Goal: Task Accomplishment & Management: Manage account settings

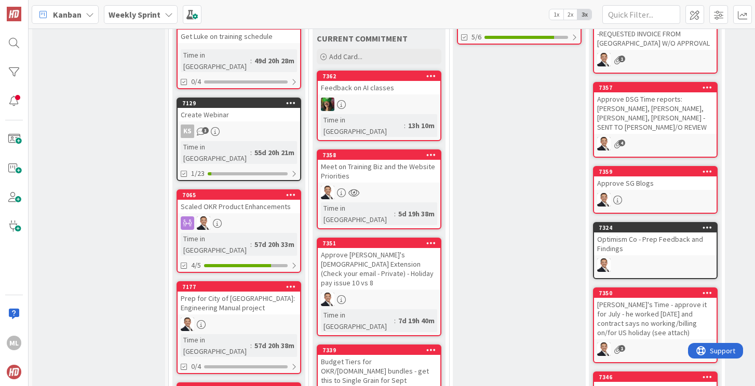
scroll to position [348, 0]
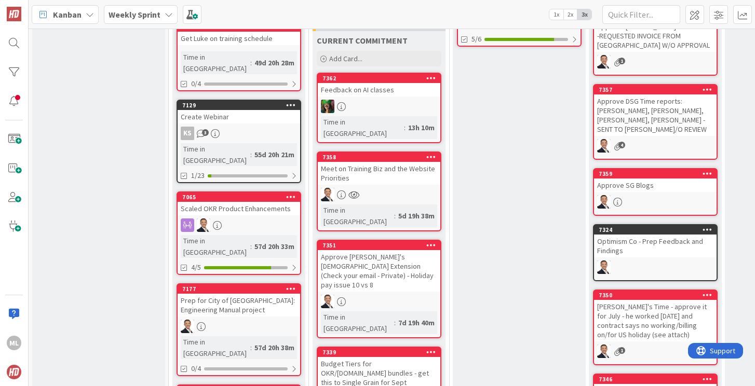
click at [359, 252] on link "7351 Approve [PERSON_NAME]'s [DEMOGRAPHIC_DATA] Extension (Check your email - P…" at bounding box center [379, 289] width 125 height 99
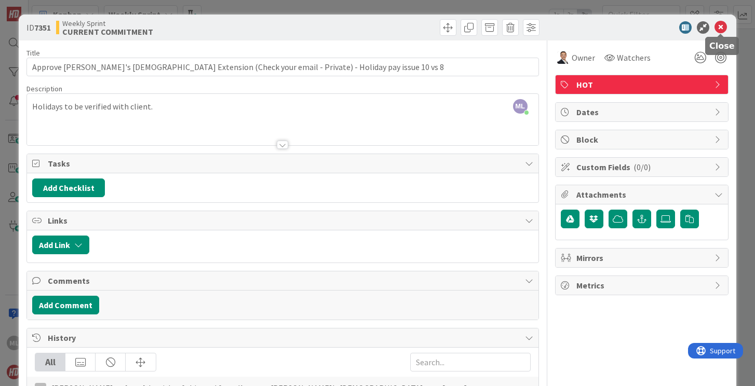
click at [719, 24] on icon at bounding box center [720, 27] width 12 height 12
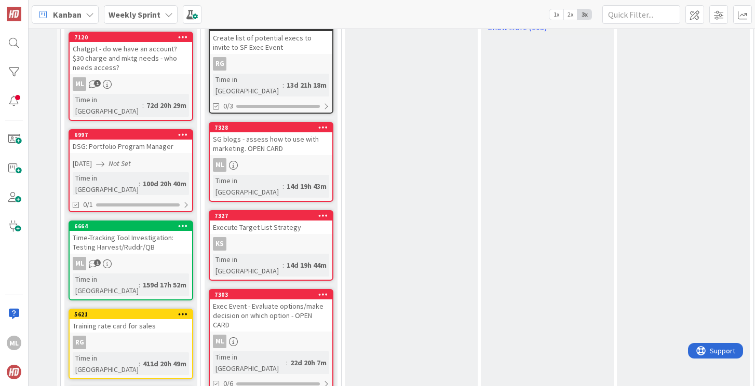
scroll to position [877, 108]
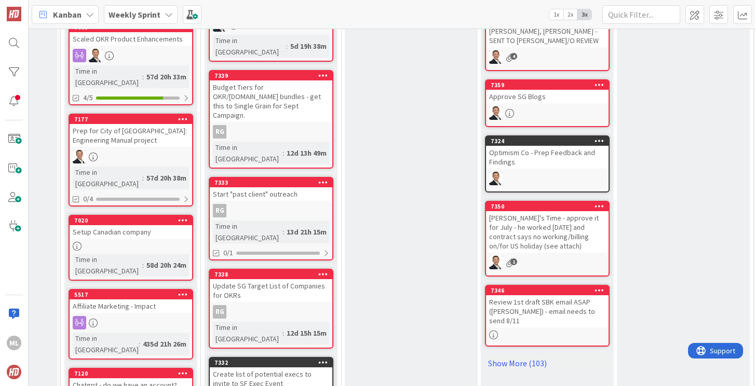
scroll to position [516, 108]
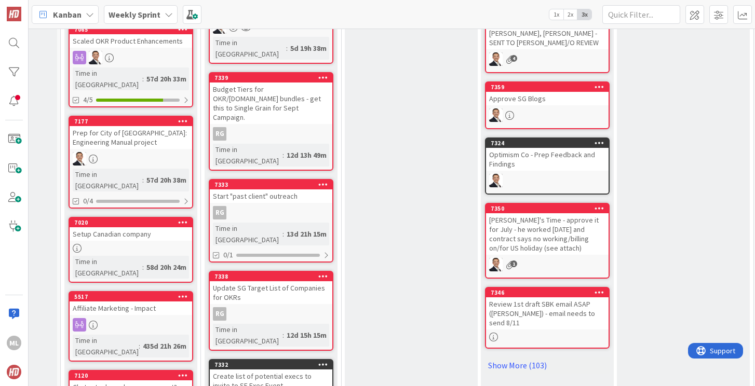
click at [161, 12] on div "Weekly Sprint" at bounding box center [141, 14] width 74 height 19
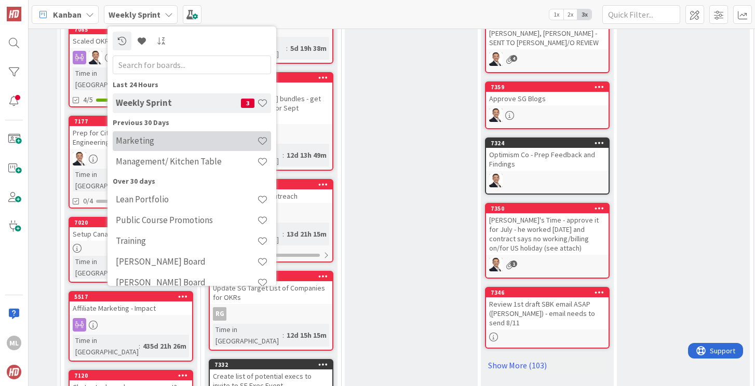
click at [150, 139] on h4 "Marketing" at bounding box center [186, 140] width 141 height 10
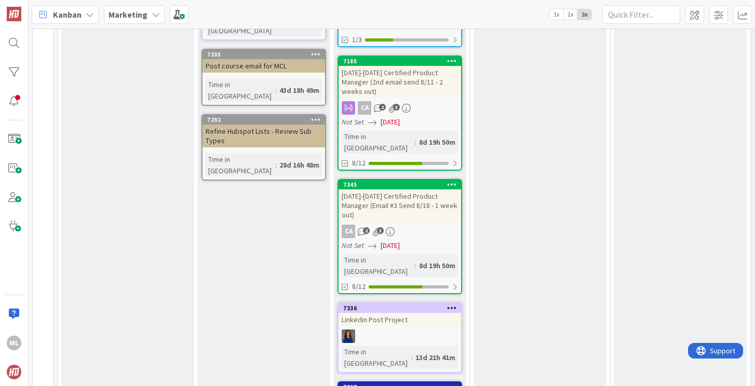
scroll to position [567, 0]
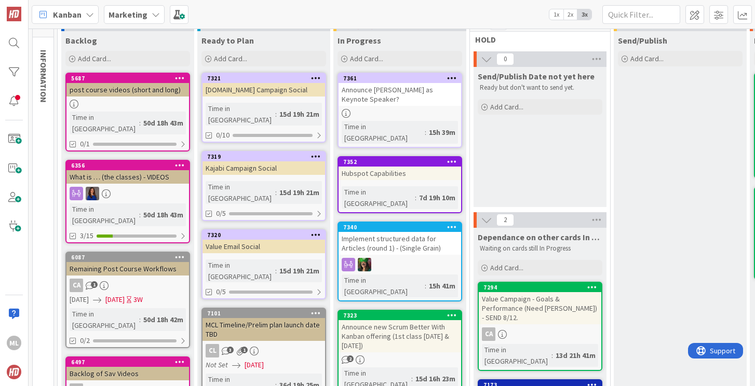
scroll to position [48, 0]
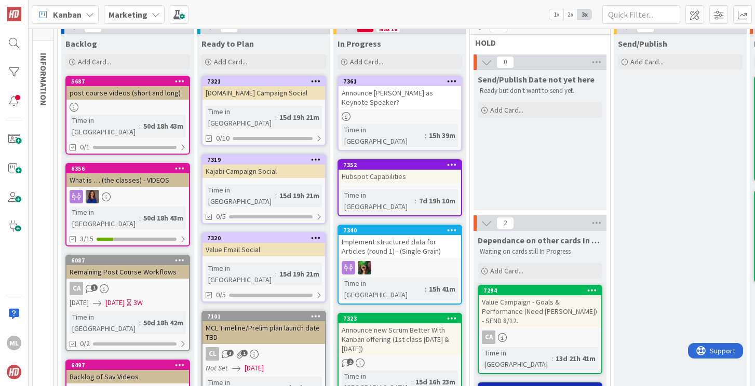
click at [386, 170] on div "Hubspot Capabilities" at bounding box center [399, 176] width 123 height 13
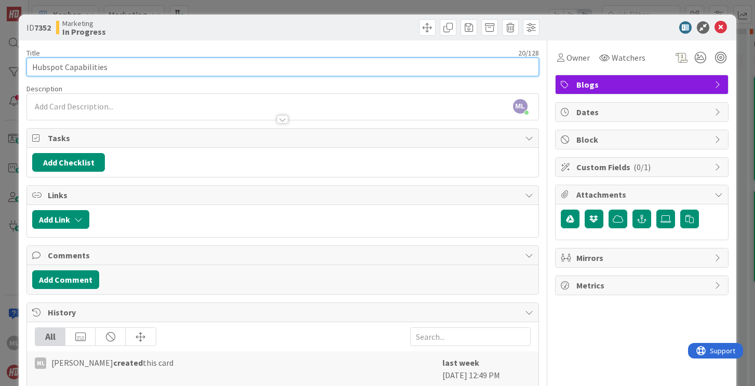
click at [152, 70] on input "Hubspot Capabilities" at bounding box center [282, 67] width 512 height 19
type input "Hubspot Capabilities - [PERSON_NAME]"
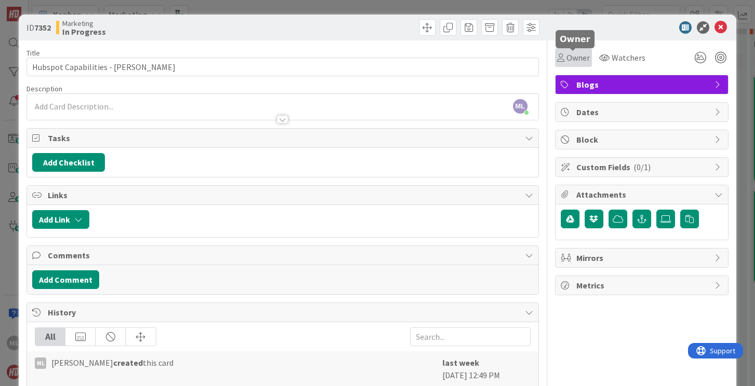
click at [574, 60] on span "Owner" at bounding box center [577, 57] width 23 height 12
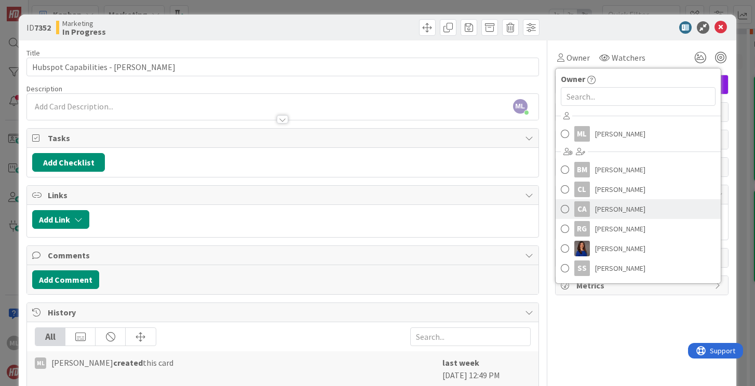
click at [563, 210] on span at bounding box center [565, 209] width 8 height 16
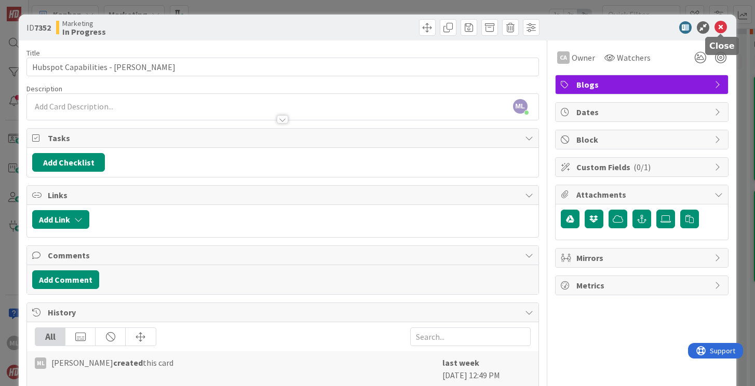
click at [721, 26] on icon at bounding box center [720, 27] width 12 height 12
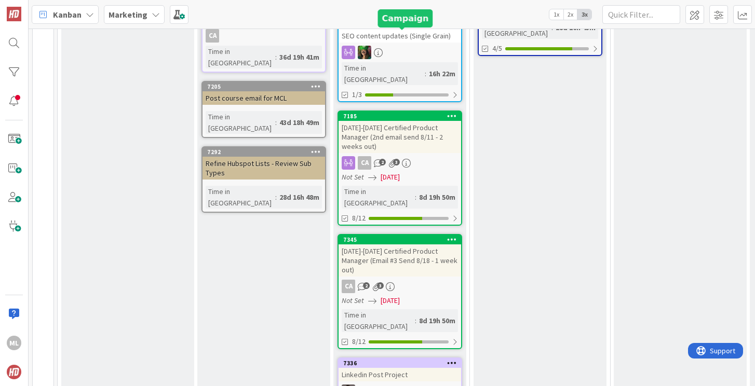
scroll to position [472, 0]
